Goal: Task Accomplishment & Management: Manage account settings

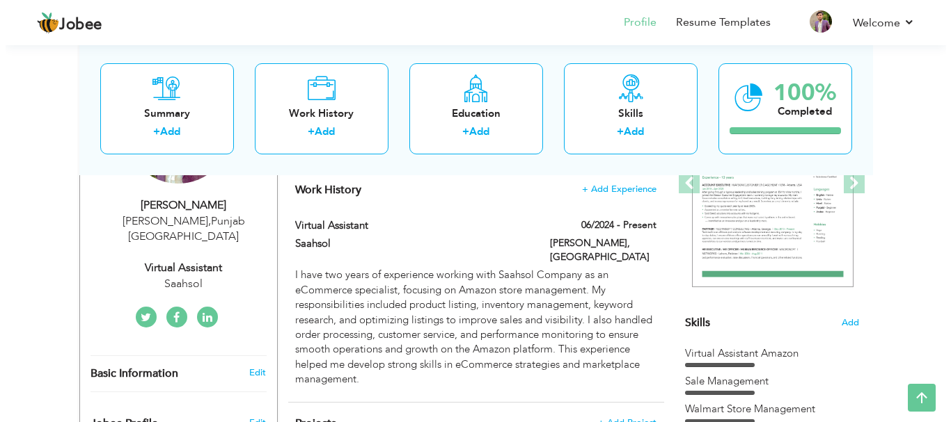
scroll to position [247, 0]
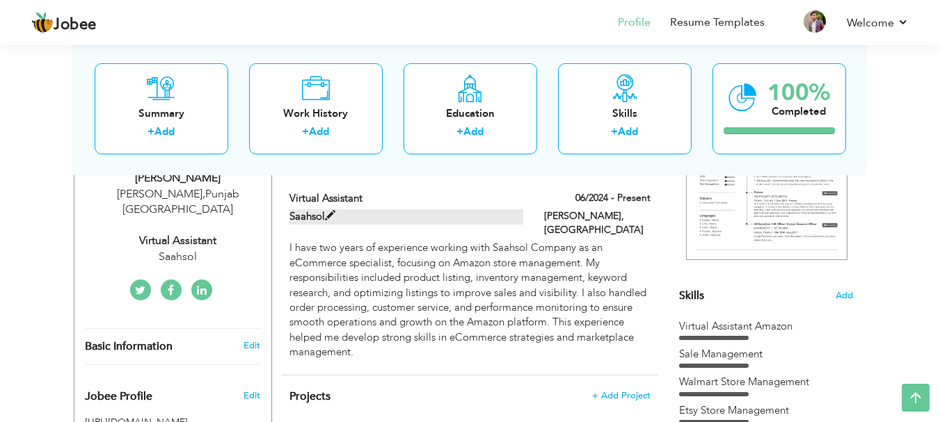
click at [408, 222] on label "Saahsol" at bounding box center [406, 216] width 234 height 15
type input "Virtual Assistant"
type input "Saahsol"
type input "06/2024"
type input "[GEOGRAPHIC_DATA]"
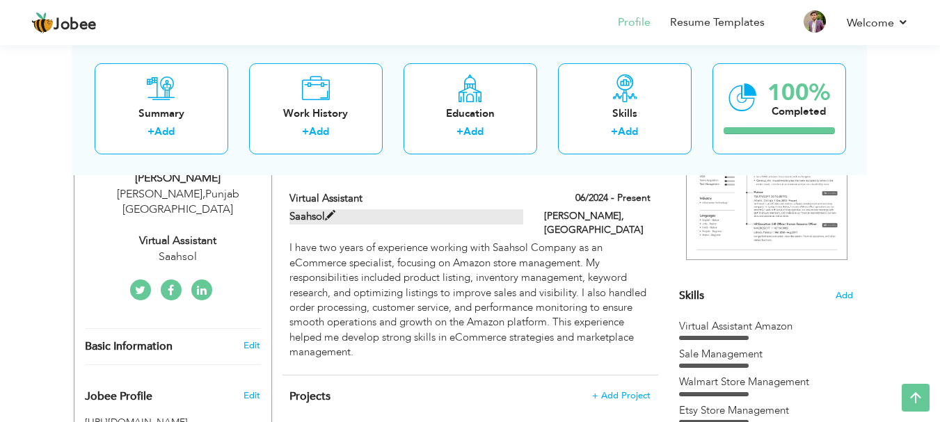
type input "[PERSON_NAME]"
checkbox input "true"
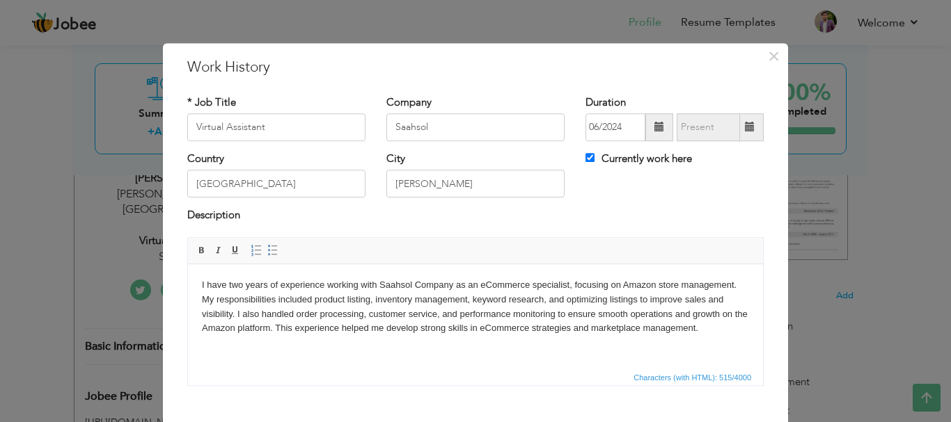
click at [241, 287] on p "I have two years of experience working with Saahsol Company as an eCommerce spe…" at bounding box center [475, 307] width 547 height 58
click at [237, 287] on p "I have two years of experience working with Saahsol Company as an eCommerce spe…" at bounding box center [475, 307] width 547 height 58
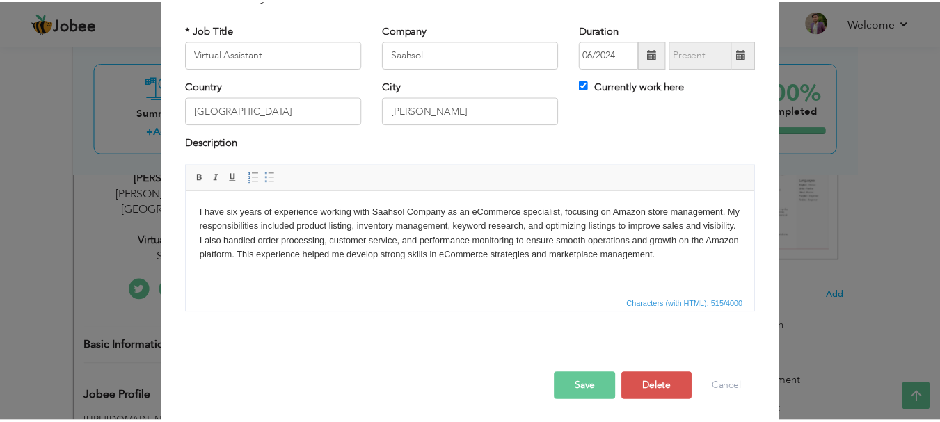
scroll to position [77, 0]
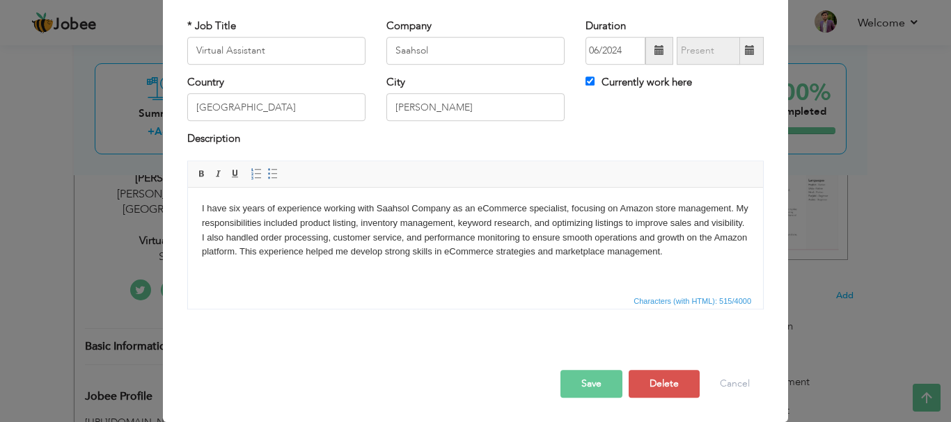
click at [595, 380] on button "Save" at bounding box center [591, 384] width 62 height 28
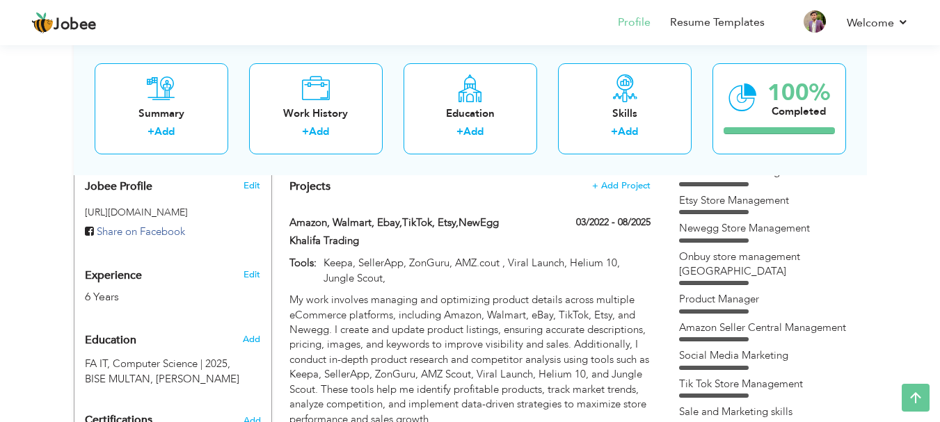
scroll to position [0, 0]
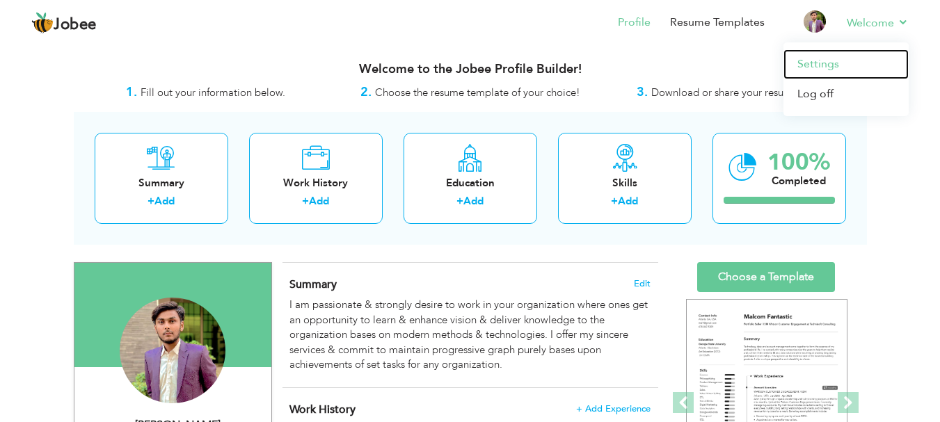
click at [836, 68] on link "Settings" at bounding box center [846, 64] width 125 height 30
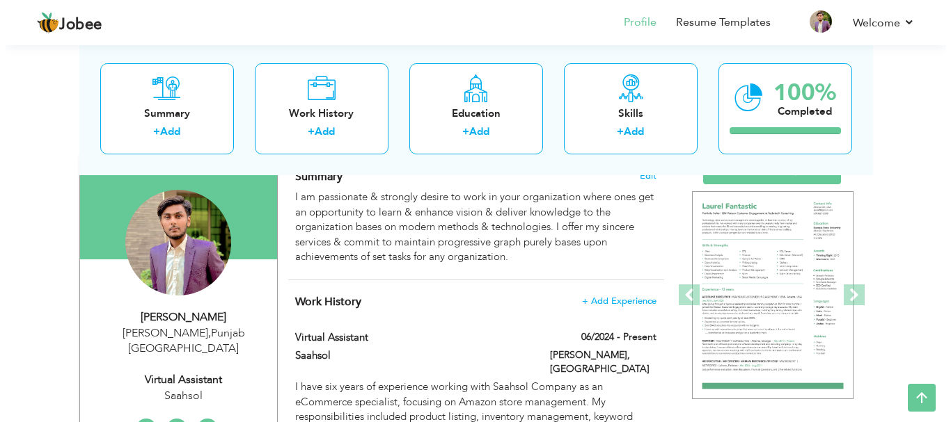
scroll to position [103, 0]
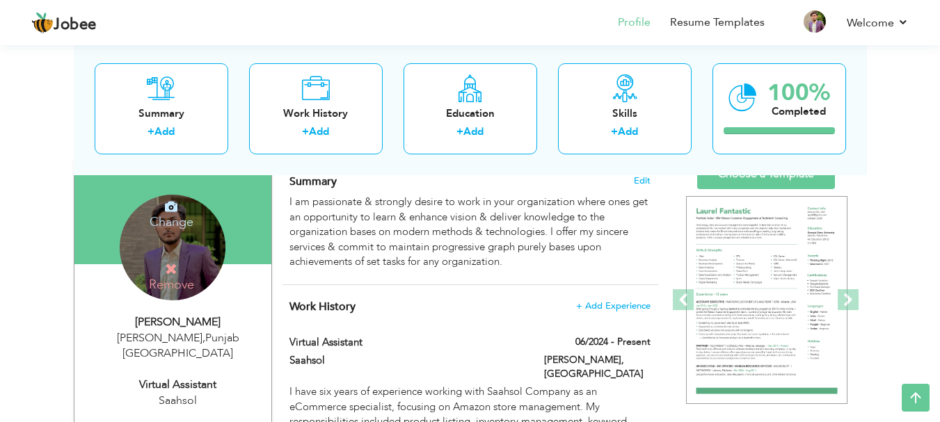
click at [177, 224] on h4 "Change" at bounding box center [172, 212] width 100 height 33
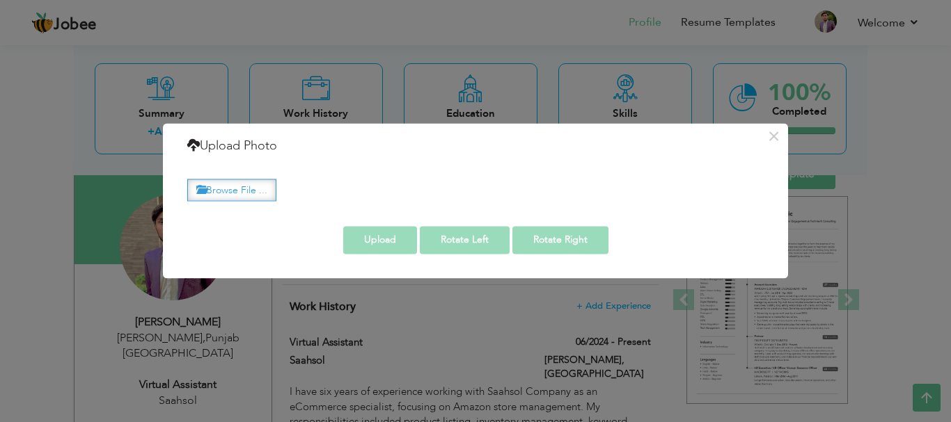
click at [237, 196] on label "Browse File ..." at bounding box center [231, 191] width 89 height 22
click at [0, 0] on input "Browse File ..." at bounding box center [0, 0] width 0 height 0
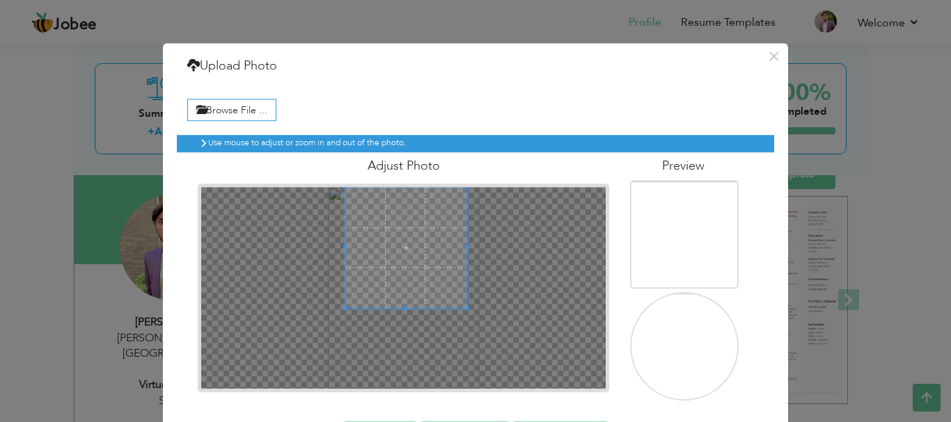
click at [418, 198] on span at bounding box center [405, 247] width 121 height 121
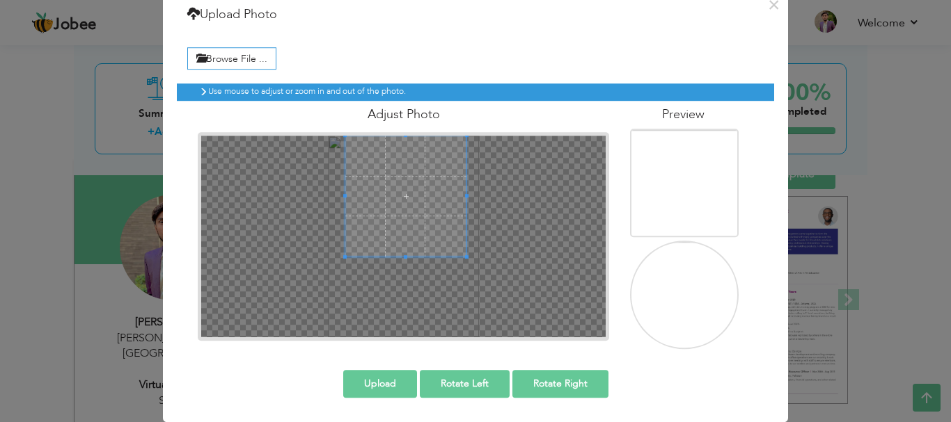
scroll to position [51, 0]
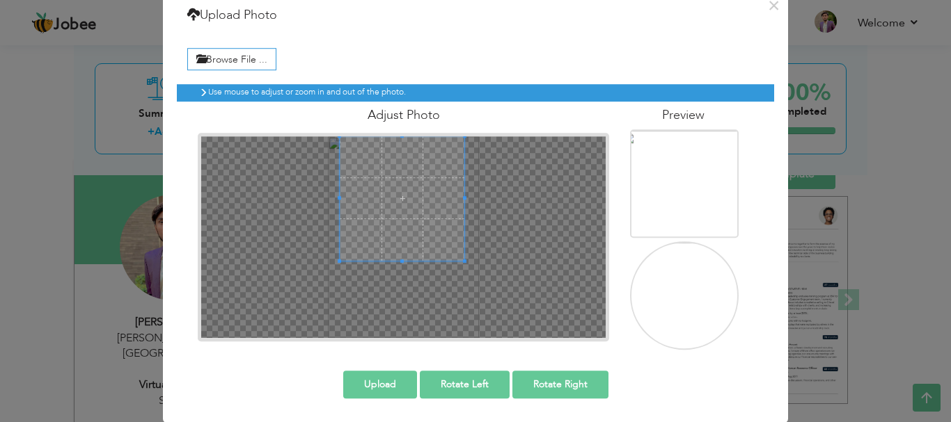
click at [463, 263] on span at bounding box center [464, 261] width 3 height 3
click at [345, 253] on span at bounding box center [346, 253] width 3 height 3
click at [393, 384] on button "Upload" at bounding box center [380, 385] width 74 height 28
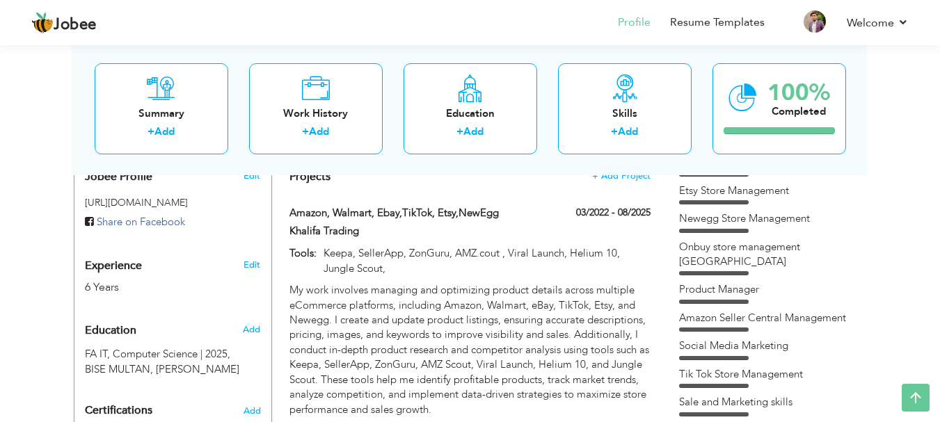
scroll to position [450, 0]
